Goal: Task Accomplishment & Management: Complete application form

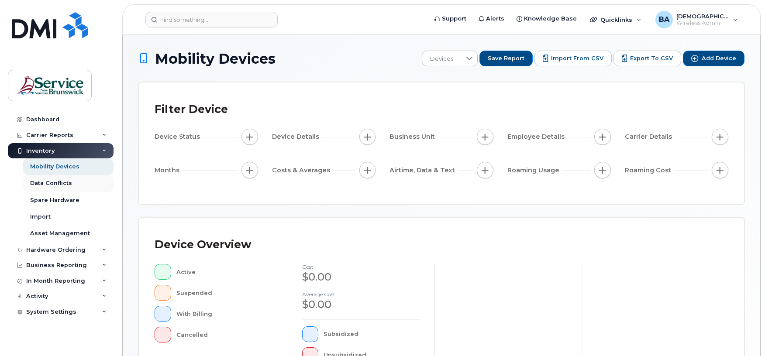
scroll to position [58, 0]
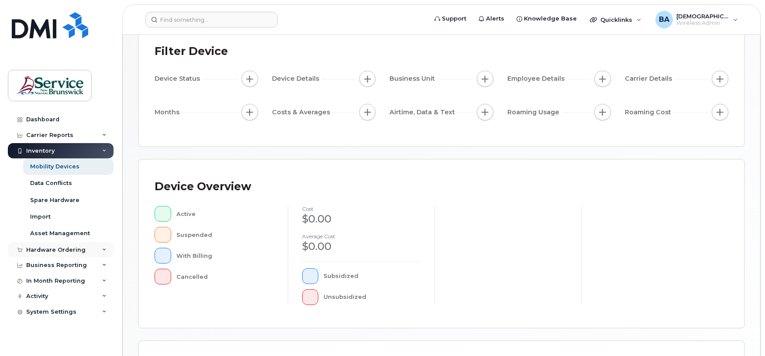
click at [35, 255] on div "Hardware Ordering" at bounding box center [61, 250] width 106 height 16
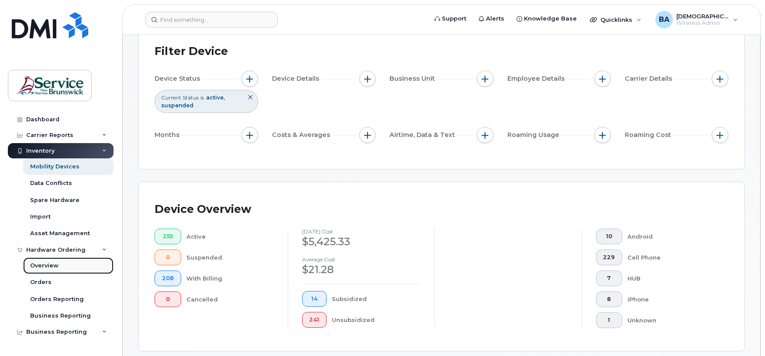
click at [40, 266] on div "Overview" at bounding box center [44, 266] width 28 height 8
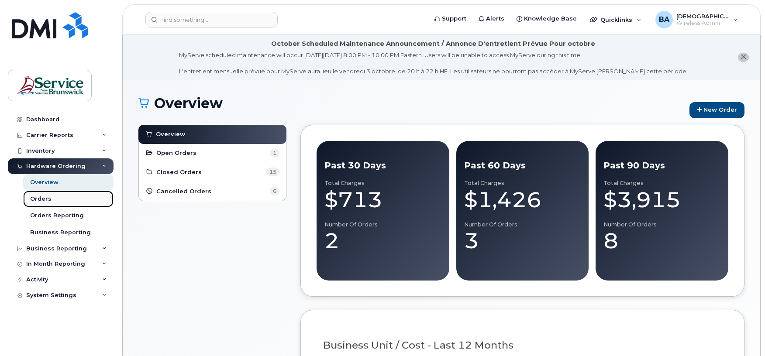
click at [40, 198] on div "Orders" at bounding box center [40, 199] width 21 height 8
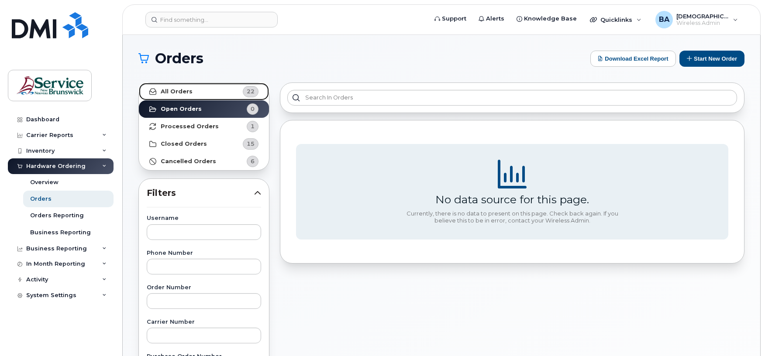
click at [177, 92] on strong "All Orders" at bounding box center [177, 91] width 32 height 7
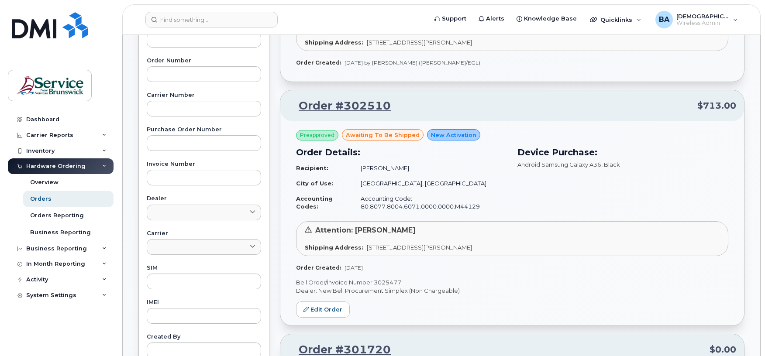
scroll to position [233, 0]
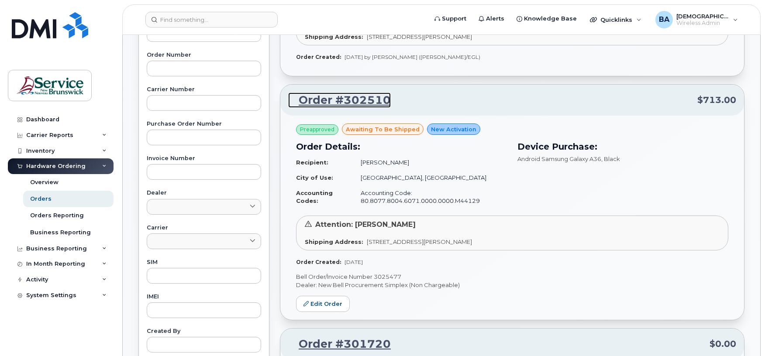
click at [370, 102] on link "Order #302510" at bounding box center [339, 101] width 103 height 16
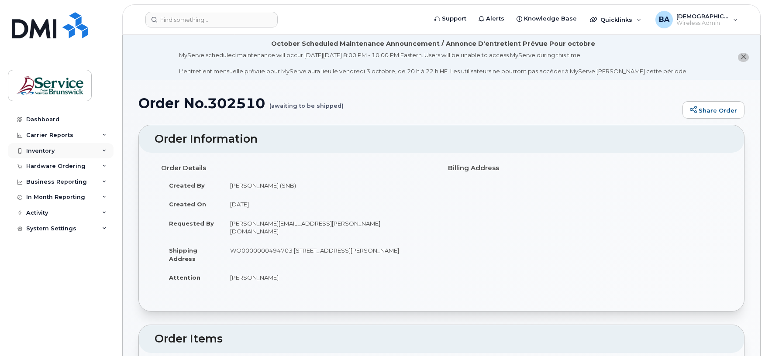
click at [35, 149] on div "Inventory" at bounding box center [40, 151] width 28 height 7
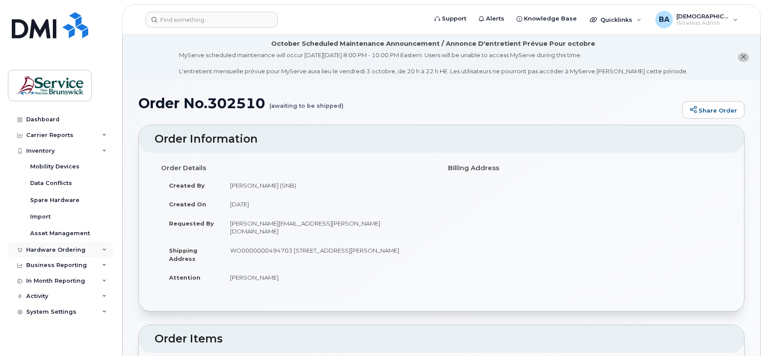
click at [37, 252] on div "Hardware Ordering" at bounding box center [55, 250] width 59 height 7
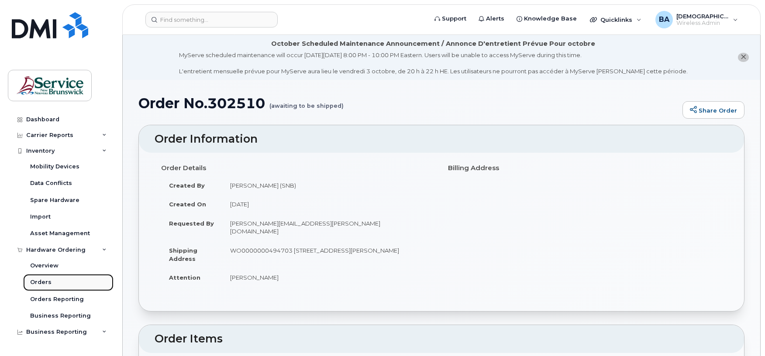
click at [38, 278] on link "Orders" at bounding box center [68, 282] width 90 height 17
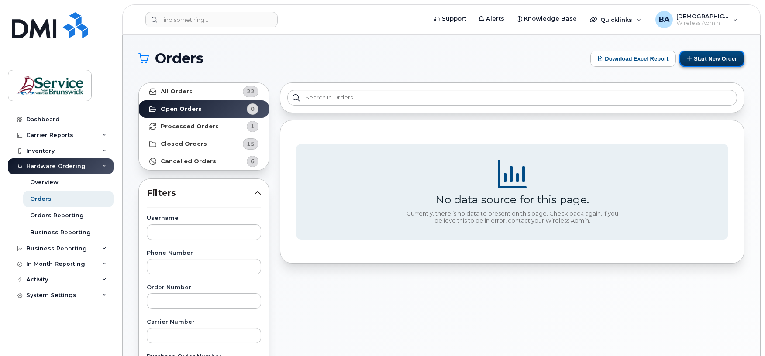
click at [706, 56] on button "Start New Order" at bounding box center [712, 59] width 65 height 16
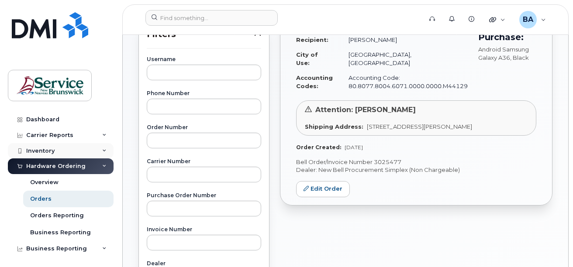
click at [28, 152] on div "Inventory" at bounding box center [40, 151] width 28 height 7
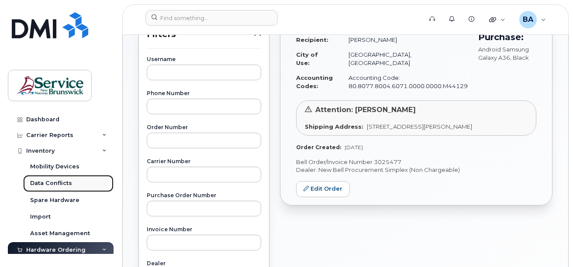
click at [41, 184] on div "Data Conflicts" at bounding box center [51, 184] width 42 height 8
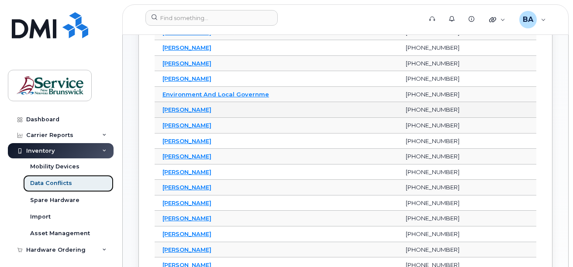
scroll to position [218, 0]
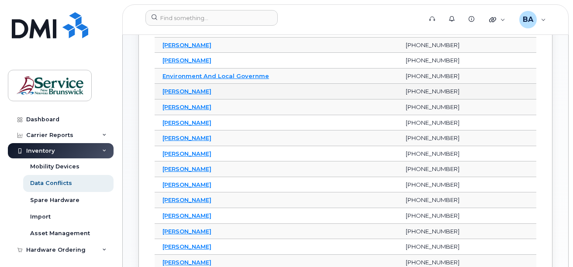
click at [178, 87] on td "Grace Lee Cutler" at bounding box center [276, 92] width 243 height 16
click at [177, 90] on link "Grace Lee Cutler" at bounding box center [186, 91] width 49 height 7
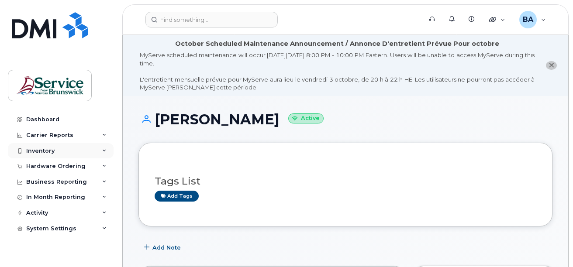
click at [41, 152] on div "Inventory" at bounding box center [40, 151] width 28 height 7
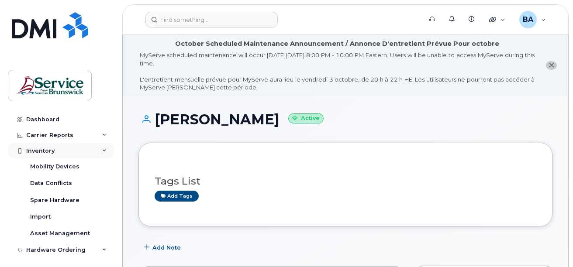
click at [36, 148] on div "Inventory" at bounding box center [40, 151] width 28 height 7
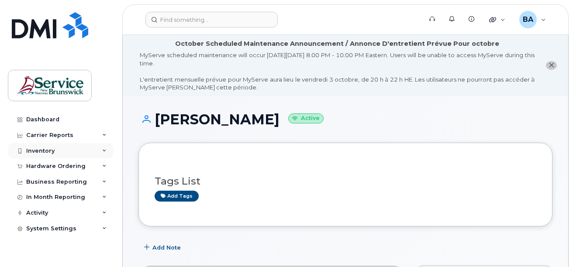
click at [33, 149] on div "Inventory" at bounding box center [40, 151] width 28 height 7
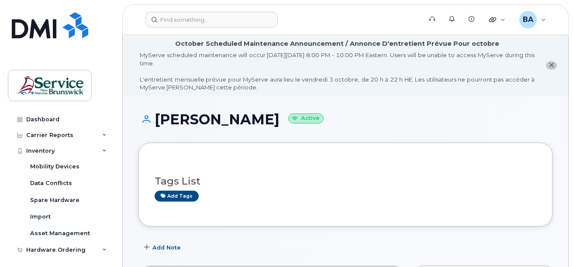
click at [184, 28] on header "Support Alerts Knowledge Base Quicklinks Suspend / Cancel Device Change SIM Car…" at bounding box center [345, 19] width 446 height 31
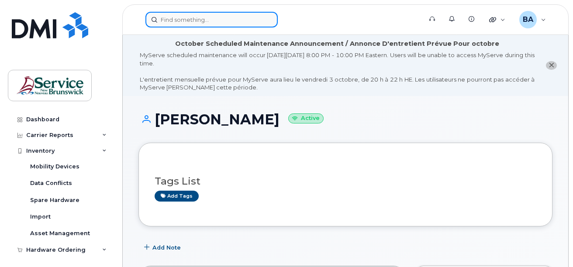
click at [185, 20] on input at bounding box center [211, 20] width 132 height 16
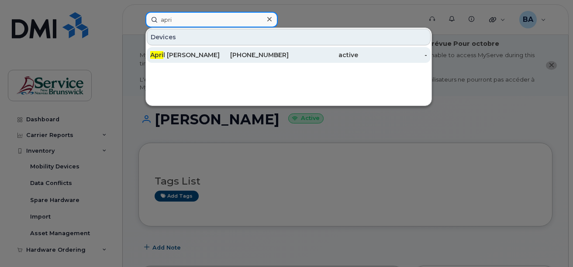
type input "apri"
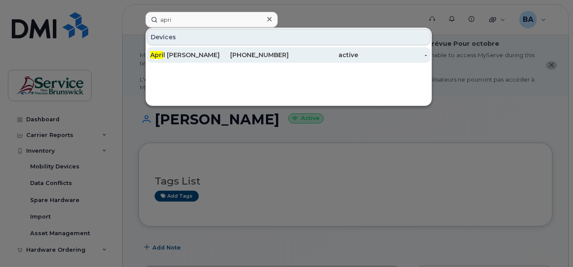
click at [176, 51] on div "Apri l [PERSON_NAME]" at bounding box center [184, 55] width 69 height 9
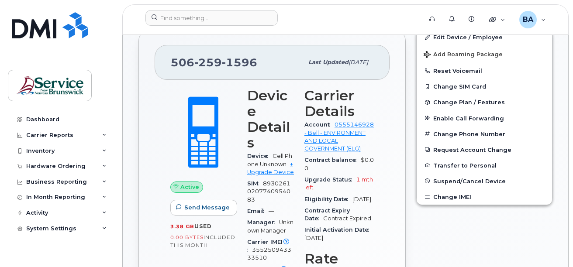
scroll to position [262, 0]
click at [31, 152] on div "Inventory" at bounding box center [40, 151] width 28 height 7
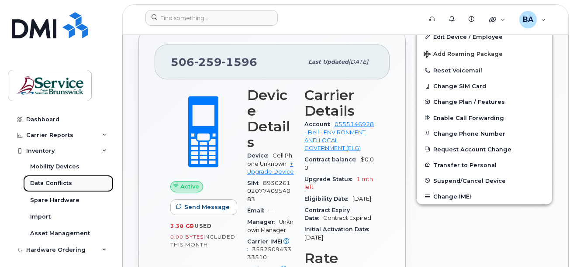
click at [53, 184] on div "Data Conflicts" at bounding box center [51, 184] width 42 height 8
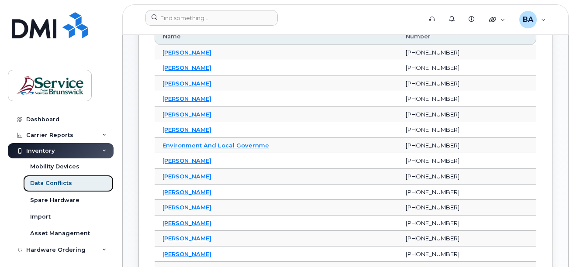
scroll to position [175, 0]
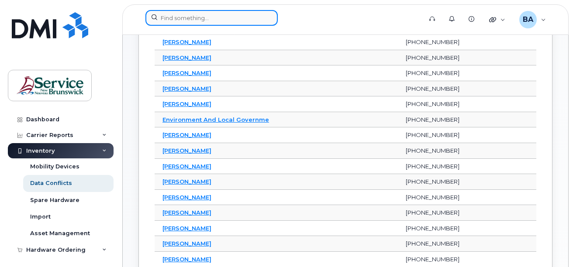
click at [188, 19] on input at bounding box center [211, 18] width 132 height 16
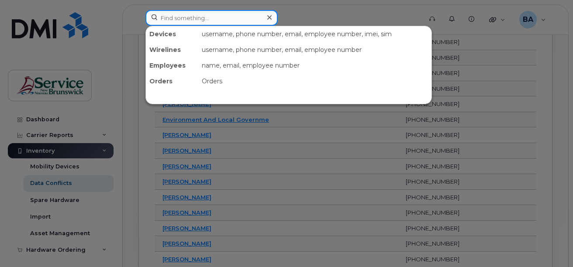
type input "e"
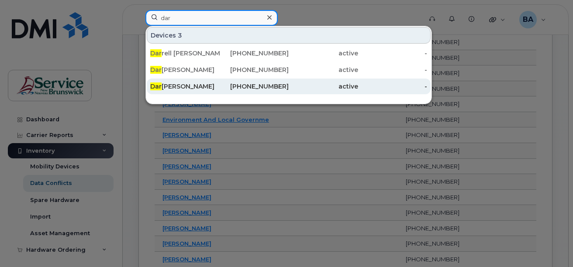
type input "dar"
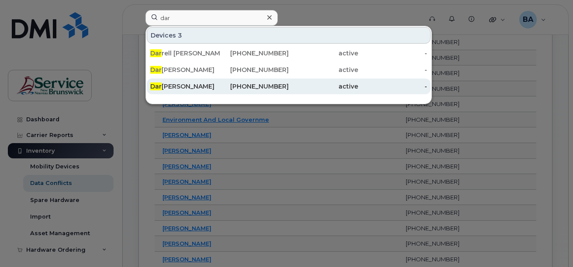
click at [170, 84] on div "Dar lene Levesque" at bounding box center [184, 86] width 69 height 9
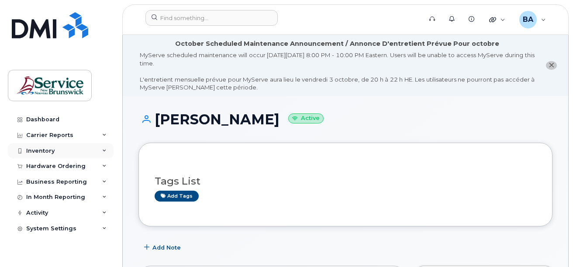
click at [37, 148] on div "Inventory" at bounding box center [40, 151] width 28 height 7
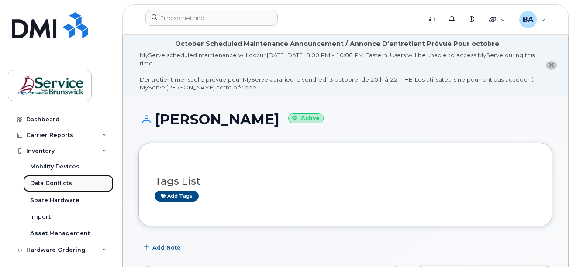
click at [37, 183] on div "Data Conflicts" at bounding box center [51, 184] width 42 height 8
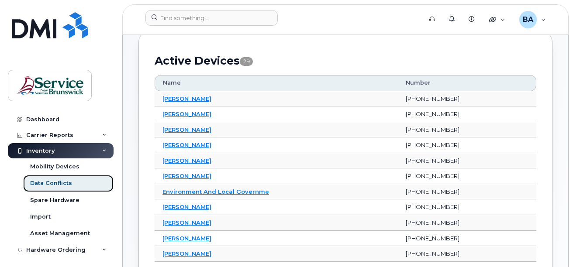
scroll to position [131, 0]
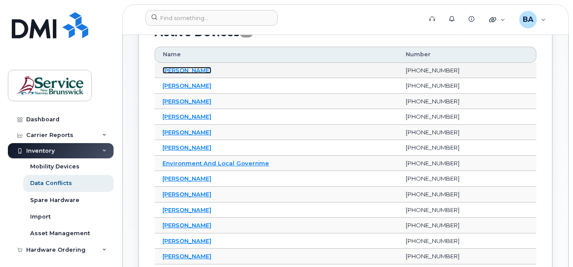
click at [187, 72] on link "Annick Bentancourt" at bounding box center [186, 70] width 49 height 7
